Goal: Task Accomplishment & Management: Manage account settings

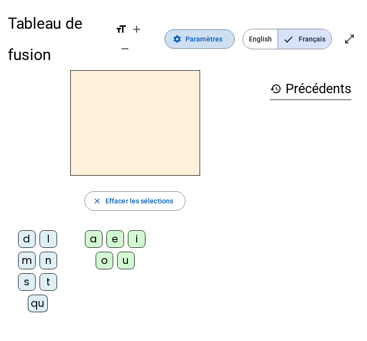
click at [215, 44] on span "Paramètres" at bounding box center [203, 39] width 37 height 12
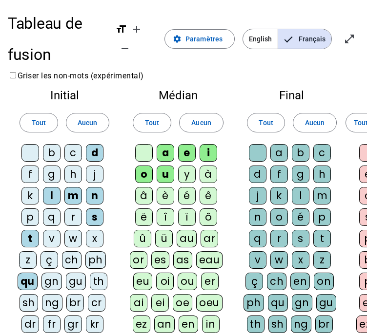
click at [296, 197] on div "l" at bounding box center [301, 196] width 18 height 18
click at [269, 238] on letter-bubble "q" at bounding box center [259, 240] width 21 height 21
click at [259, 238] on div "q" at bounding box center [258, 239] width 18 height 18
click at [277, 239] on div "r" at bounding box center [279, 239] width 18 height 18
click at [186, 194] on div "é" at bounding box center [187, 196] width 18 height 18
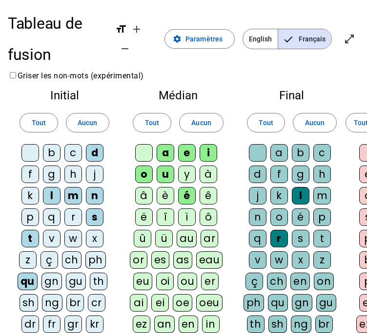
click at [50, 154] on div "b" at bounding box center [52, 153] width 18 height 18
click at [56, 239] on div "v" at bounding box center [52, 239] width 18 height 18
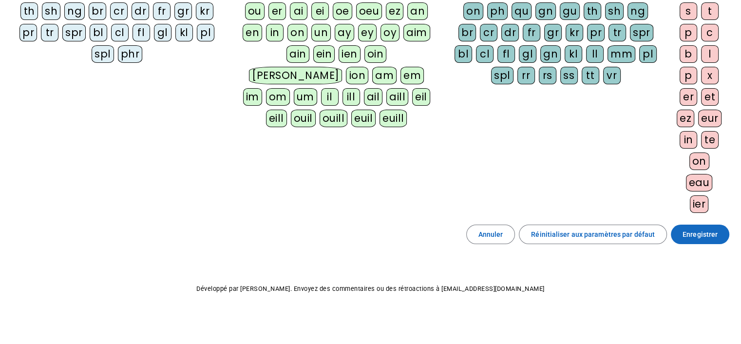
click at [688, 232] on span "Enregistrer" at bounding box center [700, 235] width 35 height 12
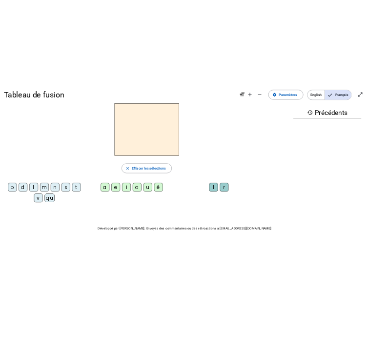
scroll to position [98, 0]
